Goal: Navigation & Orientation: Find specific page/section

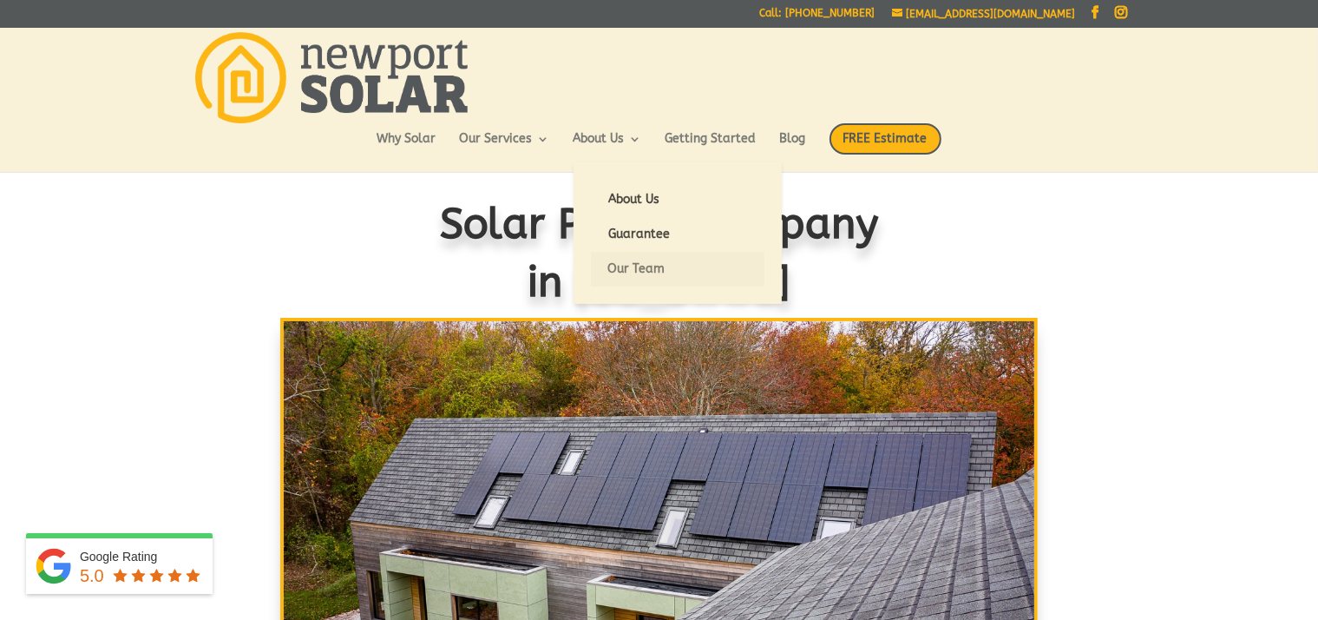
click at [618, 266] on link "Our Team" at bounding box center [678, 269] width 174 height 35
